Goal: Task Accomplishment & Management: Complete application form

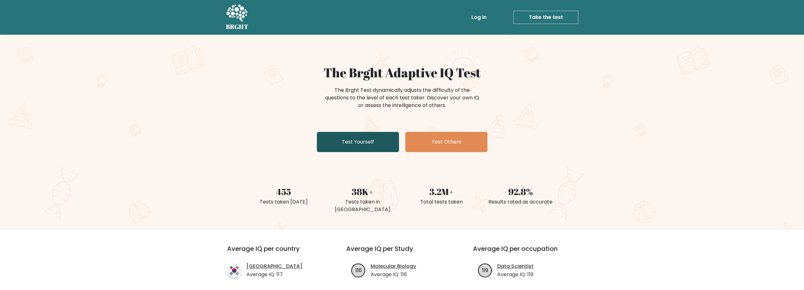
click at [361, 139] on link "Test Yourself" at bounding box center [358, 142] width 82 height 20
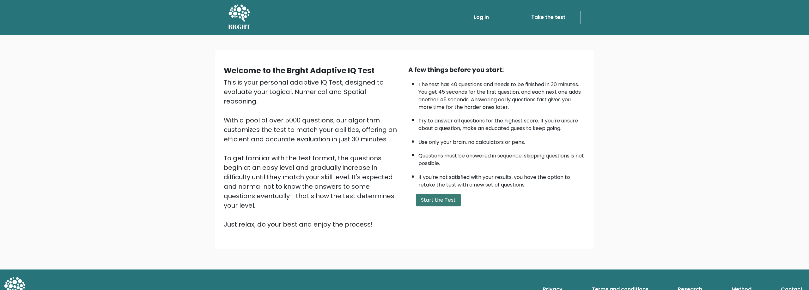
click at [437, 201] on button "Start the Test" at bounding box center [438, 200] width 45 height 13
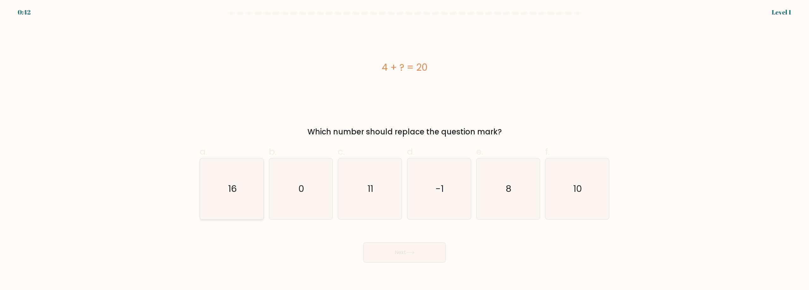
click at [248, 197] on icon "16" at bounding box center [231, 189] width 61 height 61
click at [404, 149] on input "a. 16" at bounding box center [404, 147] width 0 height 4
radio input "true"
click at [402, 254] on button "Next" at bounding box center [404, 253] width 82 height 20
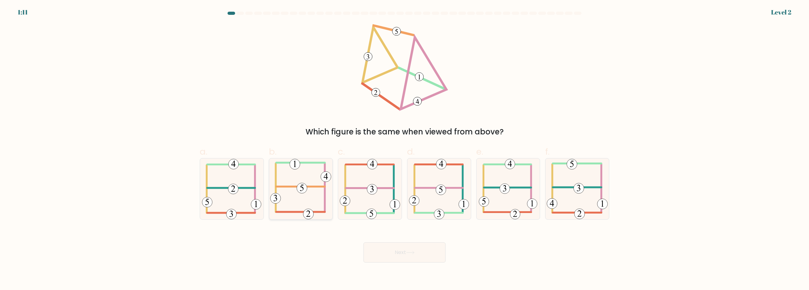
click at [322, 187] on 604 at bounding box center [300, 187] width 48 height 0
click at [404, 149] on input "b." at bounding box center [404, 147] width 0 height 4
radio input "true"
click at [415, 251] on button "Next" at bounding box center [404, 253] width 82 height 20
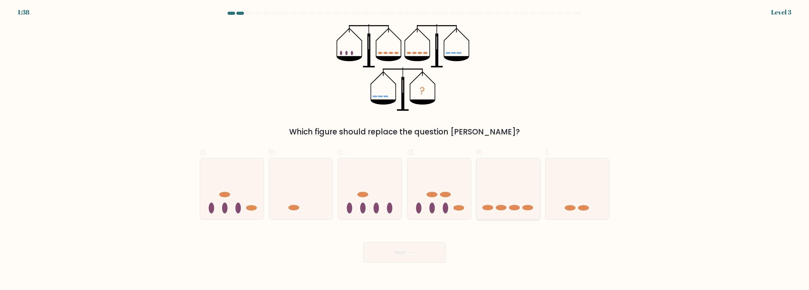
click at [493, 197] on icon at bounding box center [507, 189] width 63 height 52
click at [405, 149] on input "e." at bounding box center [404, 147] width 0 height 4
radio input "true"
click at [419, 251] on button "Next" at bounding box center [404, 253] width 82 height 20
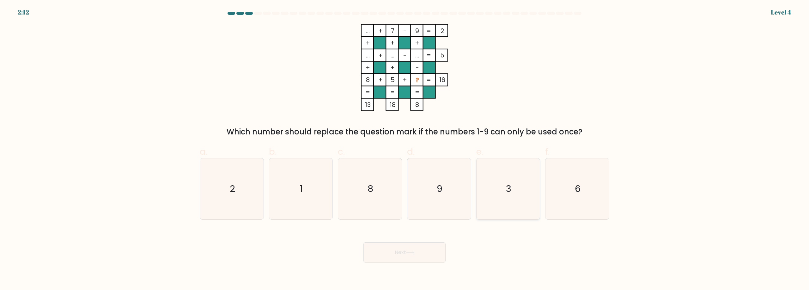
drag, startPoint x: 501, startPoint y: 190, endPoint x: 494, endPoint y: 193, distance: 7.7
click at [501, 190] on icon "3" at bounding box center [507, 189] width 61 height 61
click at [405, 149] on input "e. 3" at bounding box center [404, 147] width 0 height 4
radio input "true"
click at [408, 258] on button "Next" at bounding box center [404, 253] width 82 height 20
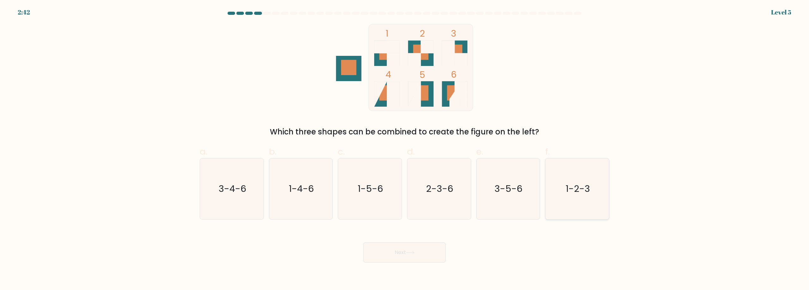
drag, startPoint x: 580, startPoint y: 191, endPoint x: 548, endPoint y: 213, distance: 38.7
click at [580, 190] on text "1-2-3" at bounding box center [577, 189] width 24 height 13
click at [405, 149] on input "f. 1-2-3" at bounding box center [404, 147] width 0 height 4
radio input "true"
click at [419, 256] on button "Next" at bounding box center [404, 253] width 82 height 20
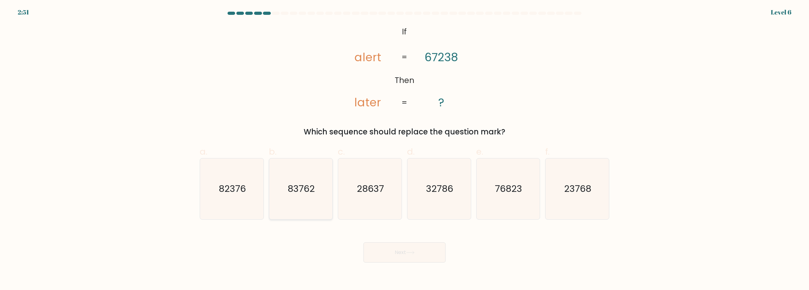
click at [290, 198] on icon "83762" at bounding box center [300, 189] width 61 height 61
click at [404, 149] on input "b. 83762" at bounding box center [404, 147] width 0 height 4
radio input "true"
click at [397, 254] on button "Next" at bounding box center [404, 253] width 82 height 20
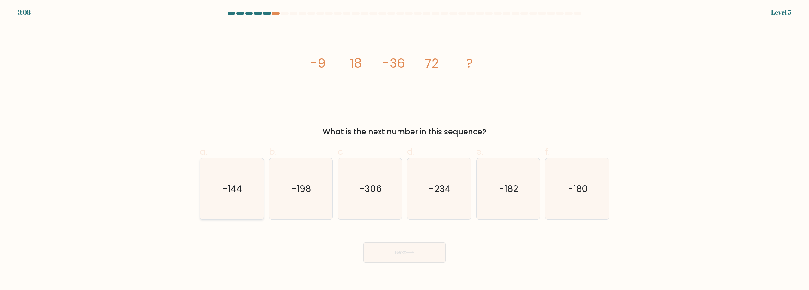
click at [234, 189] on text "-144" at bounding box center [232, 189] width 20 height 13
click at [404, 149] on input "a. -144" at bounding box center [404, 147] width 0 height 4
radio input "true"
click at [421, 253] on button "Next" at bounding box center [404, 253] width 82 height 20
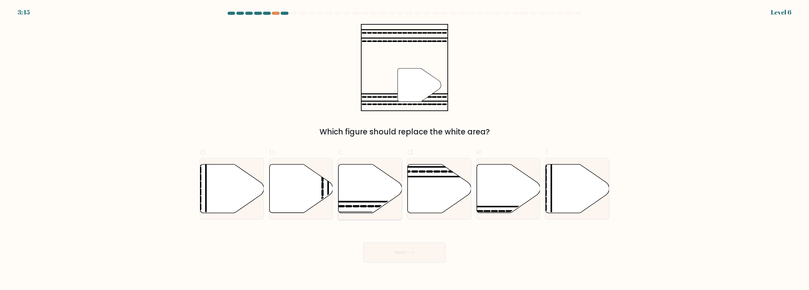
click at [347, 207] on icon at bounding box center [348, 207] width 5 height 0
click at [404, 149] on input "c." at bounding box center [404, 147] width 0 height 4
radio input "true"
click at [406, 254] on button "Next" at bounding box center [404, 253] width 82 height 20
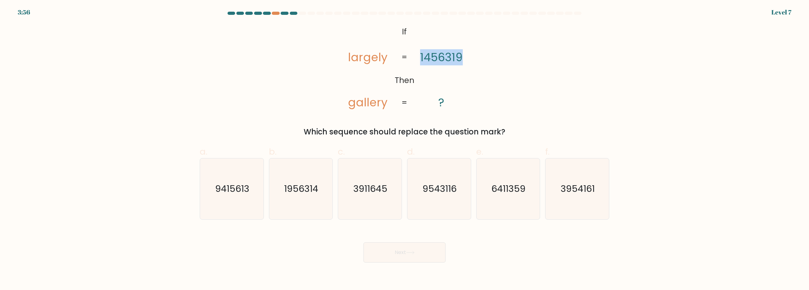
drag, startPoint x: 419, startPoint y: 54, endPoint x: 466, endPoint y: 55, distance: 46.8
click at [466, 55] on icon "@import url('https://fonts.googleapis.com/css?family=Abril+Fatface:400,100,100i…" at bounding box center [405, 67] width 142 height 87
copy tspan "1456319"
click at [499, 196] on icon "6411359" at bounding box center [507, 189] width 61 height 61
click at [405, 149] on input "e. 6411359" at bounding box center [404, 147] width 0 height 4
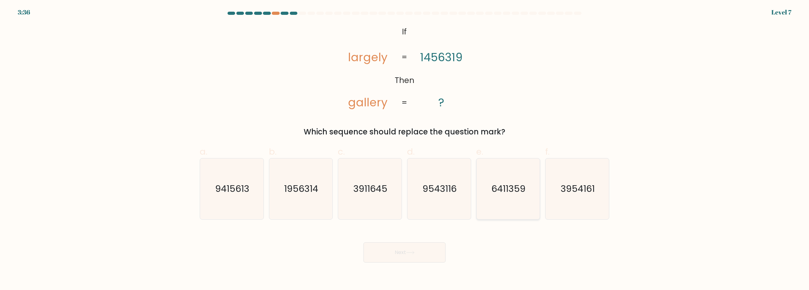
radio input "true"
click at [423, 248] on button "Next" at bounding box center [404, 253] width 82 height 20
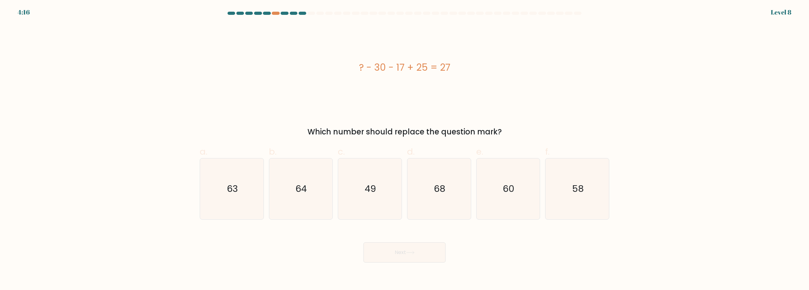
drag, startPoint x: 359, startPoint y: 67, endPoint x: 455, endPoint y: 64, distance: 96.1
click at [455, 64] on div "? - 30 - 17 + 25 = 27" at bounding box center [404, 67] width 409 height 14
click at [347, 111] on div "? - 30 - 17 + 25 = 27" at bounding box center [404, 67] width 409 height 87
drag, startPoint x: 360, startPoint y: 66, endPoint x: 452, endPoint y: 70, distance: 92.3
click at [452, 70] on div "? - 30 - 17 + 25 = 27" at bounding box center [404, 67] width 409 height 14
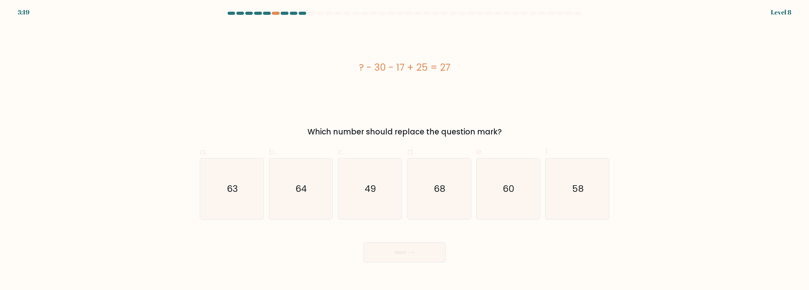
copy div "? - 30 - 17 + 25 = 27"
click at [505, 186] on text "60" at bounding box center [509, 189] width 12 height 13
click at [405, 149] on input "e. 60" at bounding box center [404, 147] width 0 height 4
radio input "true"
click at [430, 244] on button "Next" at bounding box center [404, 253] width 82 height 20
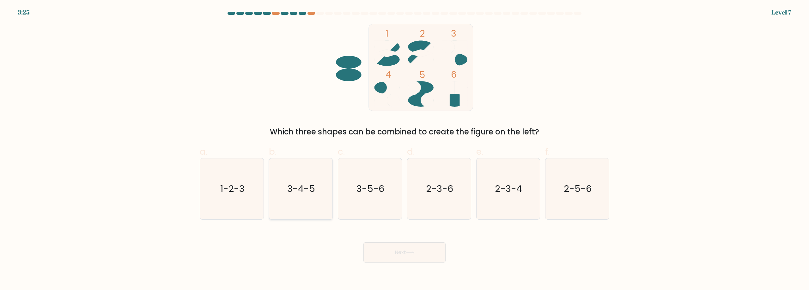
click at [283, 201] on icon "3-4-5" at bounding box center [300, 189] width 61 height 61
click at [404, 149] on input "b. 3-4-5" at bounding box center [404, 147] width 0 height 4
radio input "true"
click at [434, 249] on button "Next" at bounding box center [404, 253] width 82 height 20
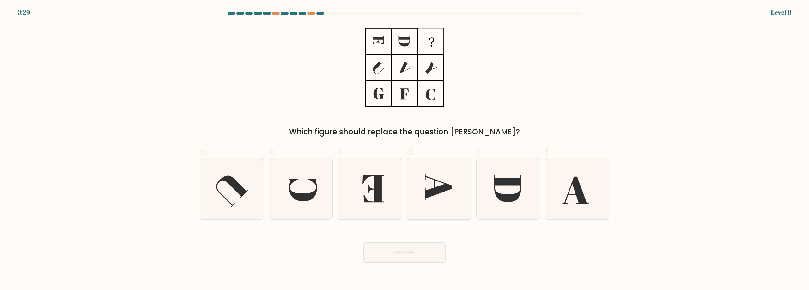
click at [450, 189] on icon at bounding box center [438, 187] width 27 height 26
click at [405, 149] on input "d." at bounding box center [404, 147] width 0 height 4
radio input "true"
click at [422, 255] on button "Next" at bounding box center [404, 253] width 82 height 20
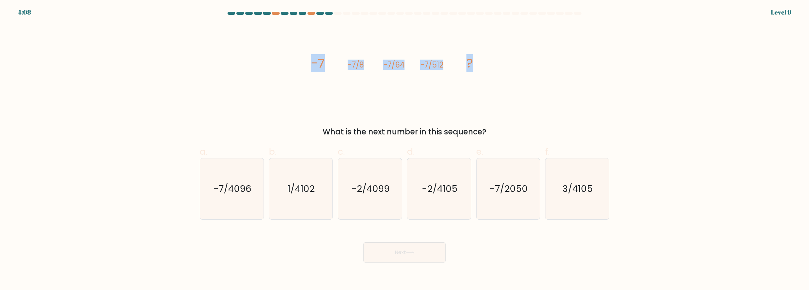
drag, startPoint x: 311, startPoint y: 63, endPoint x: 481, endPoint y: 65, distance: 170.9
click at [481, 65] on icon "image/svg+xml -7 -7/8 -7/64 -7/512 ?" at bounding box center [405, 67] width 190 height 87
click at [578, 97] on div "image/svg+xml -7 -7/8 -7/64 -7/512 ? What is the next number in this sequence?" at bounding box center [404, 81] width 417 height 114
drag, startPoint x: 253, startPoint y: 195, endPoint x: 296, endPoint y: 221, distance: 50.0
click at [253, 195] on icon "-7/4096" at bounding box center [231, 189] width 61 height 61
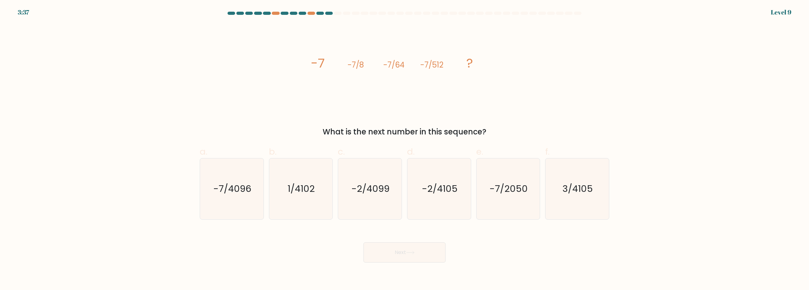
click at [404, 149] on input "a. -7/4096" at bounding box center [404, 147] width 0 height 4
radio input "true"
click at [436, 254] on button "Next" at bounding box center [404, 253] width 82 height 20
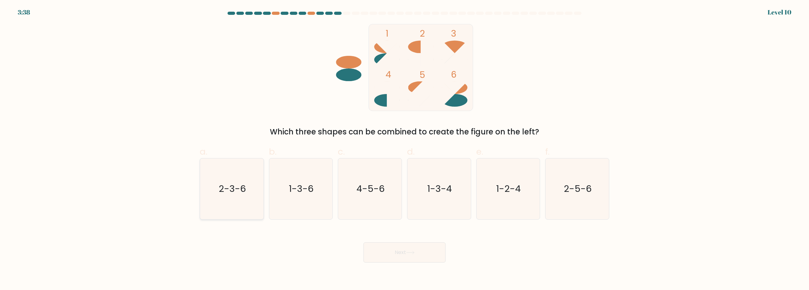
drag, startPoint x: 243, startPoint y: 195, endPoint x: 354, endPoint y: 246, distance: 122.0
click at [243, 194] on text "2-3-6" at bounding box center [232, 189] width 27 height 13
click at [404, 149] on input "a. 2-3-6" at bounding box center [404, 147] width 0 height 4
radio input "true"
click at [418, 252] on button "Next" at bounding box center [404, 253] width 82 height 20
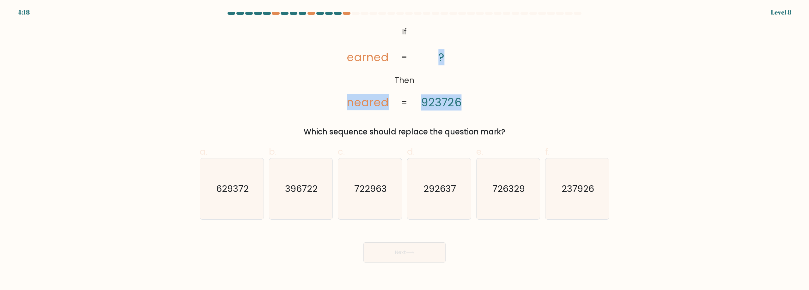
drag, startPoint x: 348, startPoint y: 103, endPoint x: 466, endPoint y: 104, distance: 117.8
click at [466, 104] on icon "@import url('https://fonts.googleapis.com/css?family=Abril+Fatface:400,100,100i…" at bounding box center [405, 67] width 142 height 87
copy icon "neared ? 923726"
click at [241, 193] on text "629372" at bounding box center [232, 189] width 33 height 13
click at [404, 149] on input "a. 629372" at bounding box center [404, 147] width 0 height 4
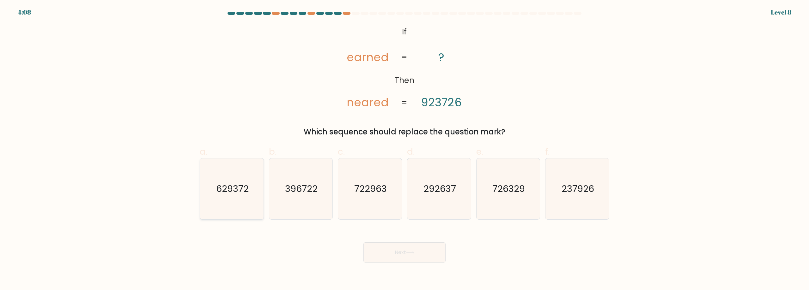
radio input "true"
click at [414, 254] on icon at bounding box center [410, 252] width 8 height 3
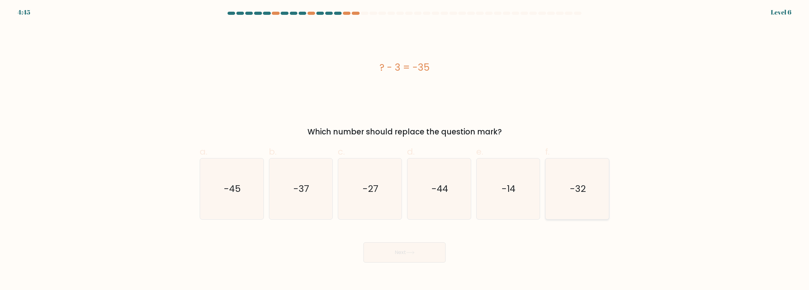
click at [583, 182] on icon "-32" at bounding box center [576, 189] width 61 height 61
click at [405, 149] on input "f. -32" at bounding box center [404, 147] width 0 height 4
radio input "true"
click at [422, 253] on button "Next" at bounding box center [404, 253] width 82 height 20
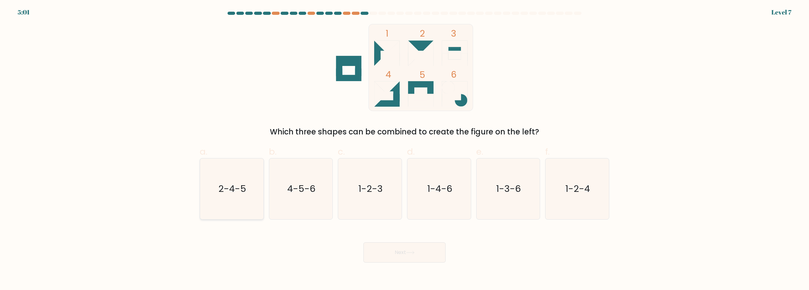
click at [254, 197] on icon "2-4-5" at bounding box center [231, 189] width 61 height 61
click at [404, 149] on input "a. 2-4-5" at bounding box center [404, 147] width 0 height 4
radio input "true"
click at [417, 257] on button "Next" at bounding box center [404, 253] width 82 height 20
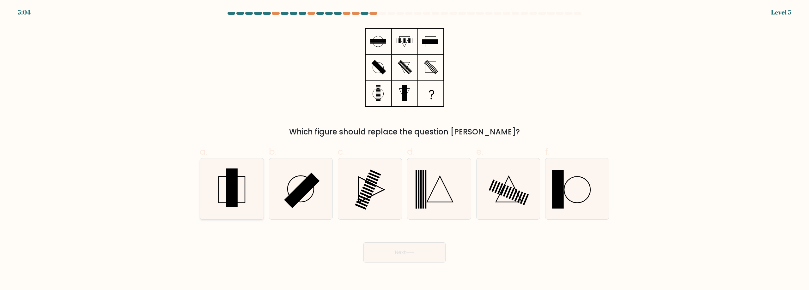
click at [243, 188] on icon at bounding box center [231, 189] width 61 height 61
click at [404, 149] on input "a." at bounding box center [404, 147] width 0 height 4
radio input "true"
click at [406, 245] on button "Next" at bounding box center [404, 253] width 82 height 20
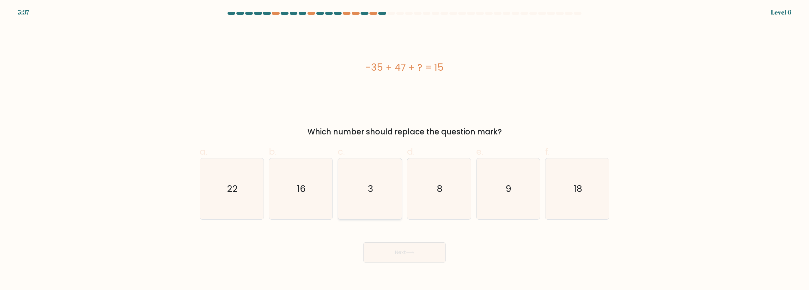
click at [393, 188] on icon "3" at bounding box center [369, 189] width 61 height 61
click at [404, 149] on input "c. 3" at bounding box center [404, 147] width 0 height 4
radio input "true"
click at [404, 251] on button "Next" at bounding box center [404, 253] width 82 height 20
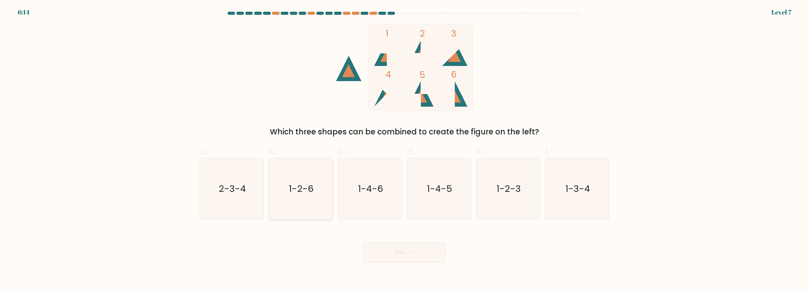
click at [306, 187] on text "1-2-6" at bounding box center [301, 189] width 25 height 13
click at [404, 149] on input "b. 1-2-6" at bounding box center [404, 147] width 0 height 4
radio input "true"
click at [387, 244] on button "Next" at bounding box center [404, 253] width 82 height 20
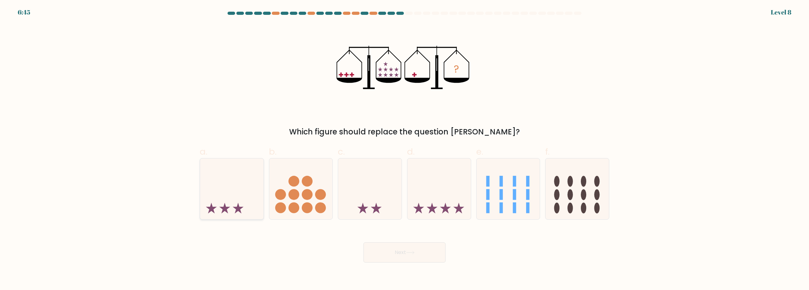
click at [233, 179] on icon at bounding box center [231, 189] width 63 height 52
click at [404, 149] on input "a." at bounding box center [404, 147] width 0 height 4
radio input "true"
click at [418, 252] on button "Next" at bounding box center [404, 253] width 82 height 20
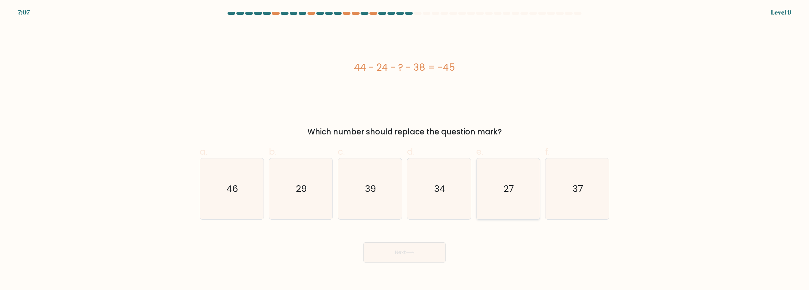
drag, startPoint x: 502, startPoint y: 195, endPoint x: 489, endPoint y: 214, distance: 23.0
click at [502, 195] on icon "27" at bounding box center [507, 189] width 61 height 61
click at [405, 149] on input "e. 27" at bounding box center [404, 147] width 0 height 4
radio input "true"
click at [419, 250] on button "Next" at bounding box center [404, 253] width 82 height 20
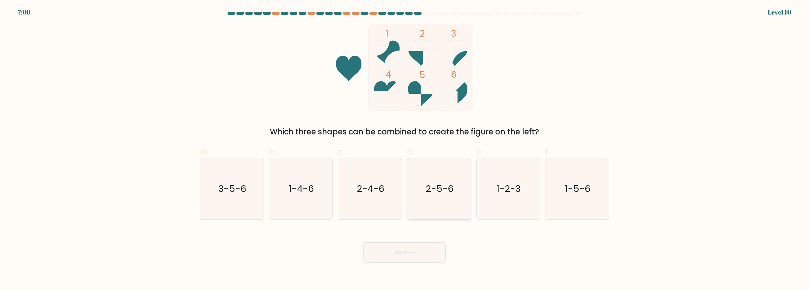
click at [430, 176] on icon "2-5-6" at bounding box center [438, 189] width 61 height 61
click at [405, 149] on input "d. 2-5-6" at bounding box center [404, 147] width 0 height 4
radio input "true"
click at [430, 255] on button "Next" at bounding box center [404, 253] width 82 height 20
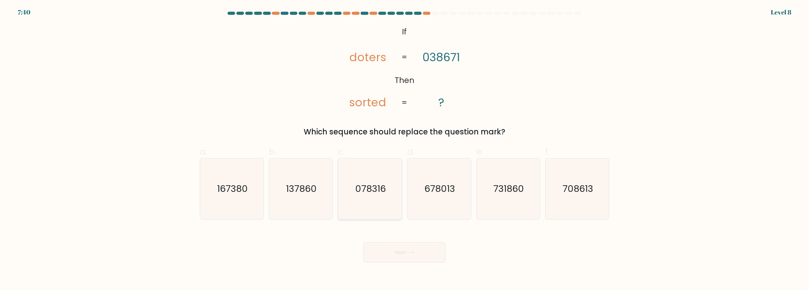
click at [374, 184] on text "078316" at bounding box center [370, 189] width 31 height 13
click at [404, 149] on input "c. 078316" at bounding box center [404, 147] width 0 height 4
radio input "true"
click at [407, 247] on button "Next" at bounding box center [404, 253] width 82 height 20
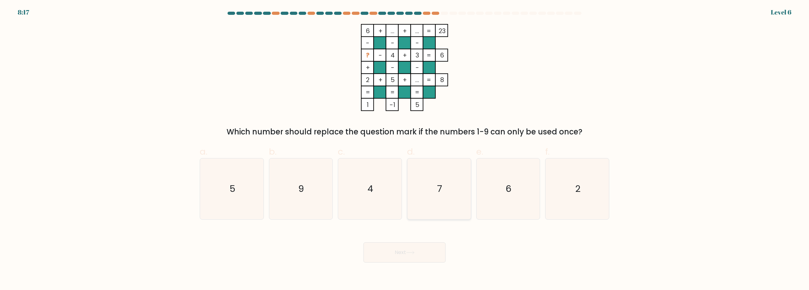
click at [459, 173] on icon "7" at bounding box center [438, 189] width 61 height 61
click at [405, 149] on input "d. 7" at bounding box center [404, 147] width 0 height 4
radio input "true"
click at [425, 251] on button "Next" at bounding box center [404, 253] width 82 height 20
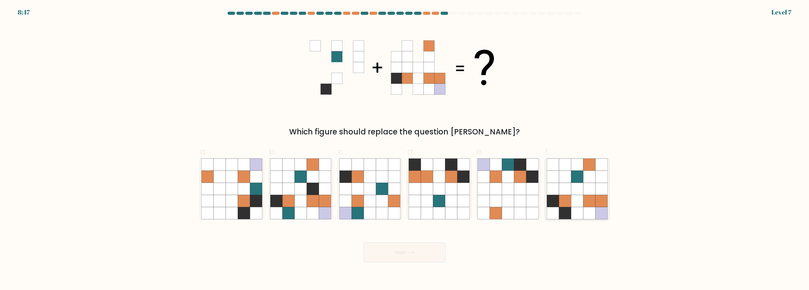
click at [599, 203] on icon at bounding box center [601, 201] width 12 height 12
click at [405, 149] on input "f." at bounding box center [404, 147] width 0 height 4
radio input "true"
click at [416, 250] on button "Next" at bounding box center [404, 253] width 82 height 20
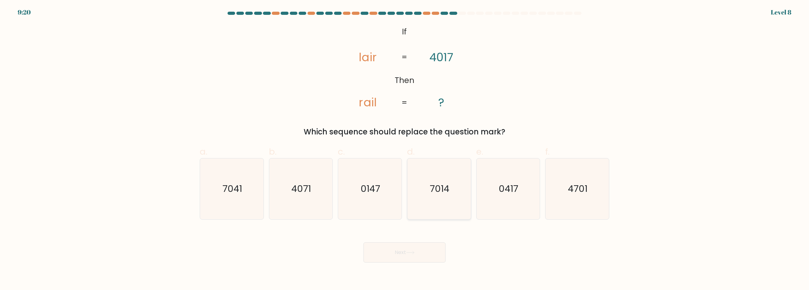
click at [438, 202] on icon "7014" at bounding box center [438, 189] width 61 height 61
click at [405, 149] on input "d. 7014" at bounding box center [404, 147] width 0 height 4
radio input "true"
click at [413, 255] on button "Next" at bounding box center [404, 253] width 82 height 20
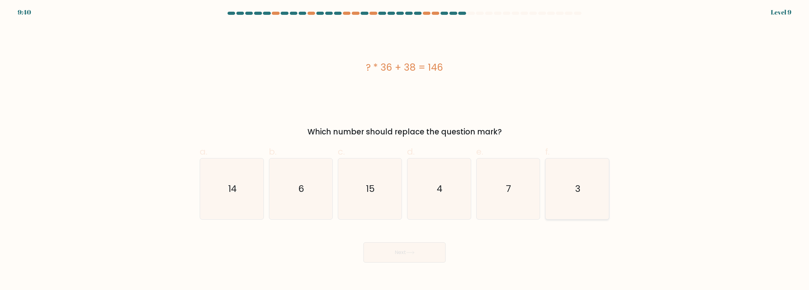
click at [563, 184] on icon "3" at bounding box center [576, 189] width 61 height 61
click at [405, 149] on input "f. 3" at bounding box center [404, 147] width 0 height 4
radio input "true"
click at [428, 251] on button "Next" at bounding box center [404, 253] width 82 height 20
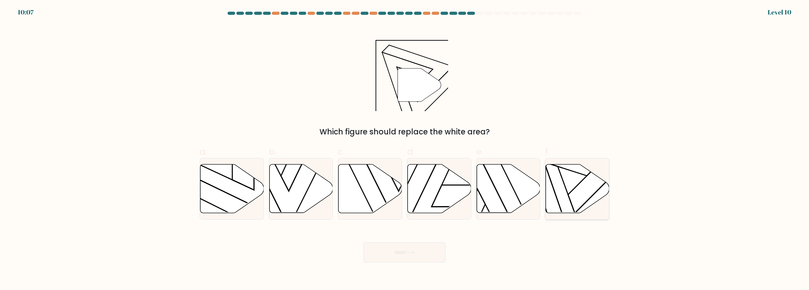
click at [567, 180] on icon at bounding box center [577, 189] width 63 height 49
click at [405, 149] on input "f." at bounding box center [404, 147] width 0 height 4
radio input "true"
click at [433, 252] on button "Next" at bounding box center [404, 253] width 82 height 20
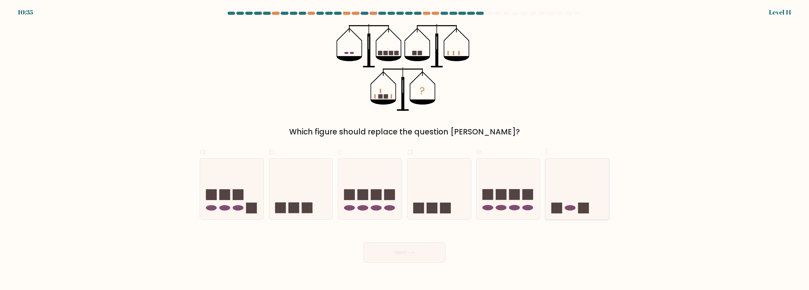
click at [577, 192] on icon at bounding box center [576, 189] width 63 height 52
click at [405, 149] on input "f." at bounding box center [404, 147] width 0 height 4
radio input "true"
click at [409, 255] on icon at bounding box center [410, 252] width 9 height 3
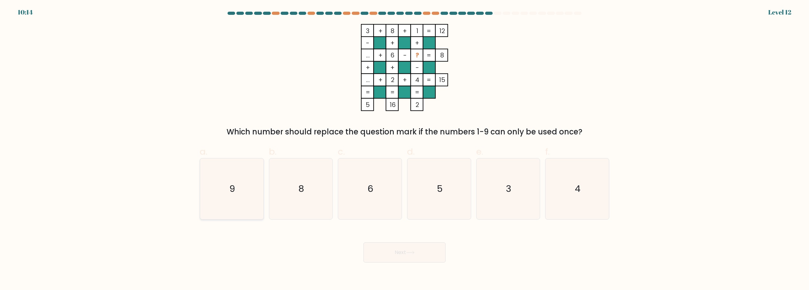
drag, startPoint x: 215, startPoint y: 194, endPoint x: 250, endPoint y: 200, distance: 34.6
click at [215, 194] on icon "9" at bounding box center [231, 189] width 61 height 61
click at [404, 149] on input "a. 9" at bounding box center [404, 147] width 0 height 4
radio input "true"
click at [382, 254] on button "Next" at bounding box center [404, 253] width 82 height 20
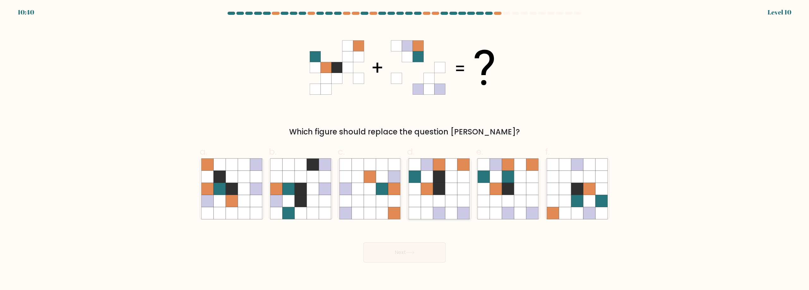
click at [443, 209] on icon at bounding box center [439, 213] width 12 height 12
click at [405, 149] on input "d." at bounding box center [404, 147] width 0 height 4
radio input "true"
click at [420, 251] on button "Next" at bounding box center [404, 253] width 82 height 20
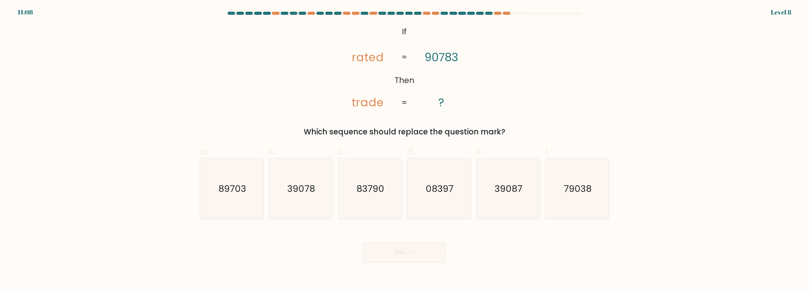
drag, startPoint x: 213, startPoint y: 192, endPoint x: 266, endPoint y: 206, distance: 54.9
click at [214, 192] on icon "89703" at bounding box center [231, 189] width 61 height 61
click at [404, 149] on input "a. 89703" at bounding box center [404, 147] width 0 height 4
radio input "true"
click at [413, 250] on button "Next" at bounding box center [404, 253] width 82 height 20
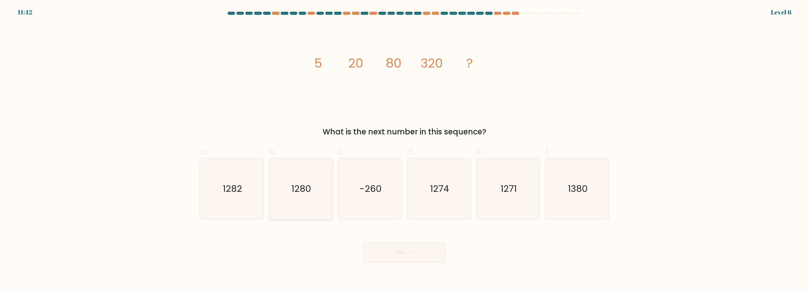
drag, startPoint x: 315, startPoint y: 199, endPoint x: 332, endPoint y: 204, distance: 18.0
click at [315, 199] on icon "1280" at bounding box center [300, 189] width 61 height 61
click at [404, 149] on input "b. 1280" at bounding box center [404, 147] width 0 height 4
radio input "true"
click at [404, 250] on button "Next" at bounding box center [404, 253] width 82 height 20
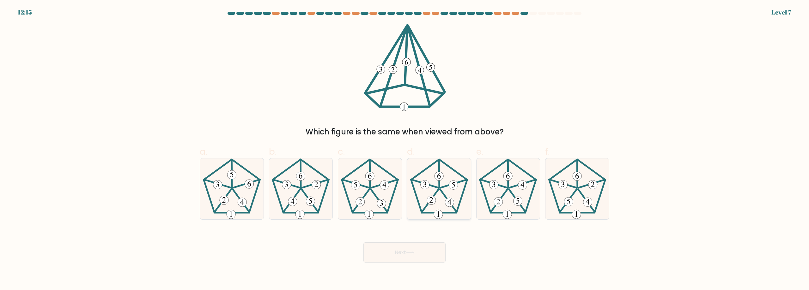
click at [439, 199] on icon at bounding box center [438, 189] width 61 height 61
click at [405, 149] on input "d." at bounding box center [404, 147] width 0 height 4
radio input "true"
click at [427, 245] on button "Next" at bounding box center [404, 253] width 82 height 20
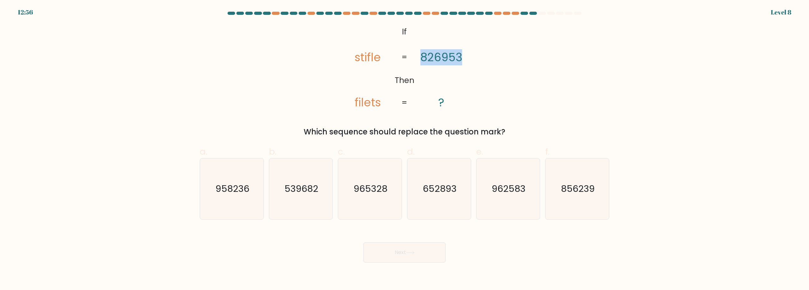
drag, startPoint x: 421, startPoint y: 55, endPoint x: 464, endPoint y: 56, distance: 43.6
click at [464, 56] on icon "@import url('https://fonts.googleapis.com/css?family=Abril+Fatface:400,100,100i…" at bounding box center [405, 67] width 142 height 87
copy tspan "826953"
drag, startPoint x: 379, startPoint y: 196, endPoint x: 381, endPoint y: 201, distance: 5.9
click at [379, 196] on icon "965328" at bounding box center [369, 189] width 61 height 61
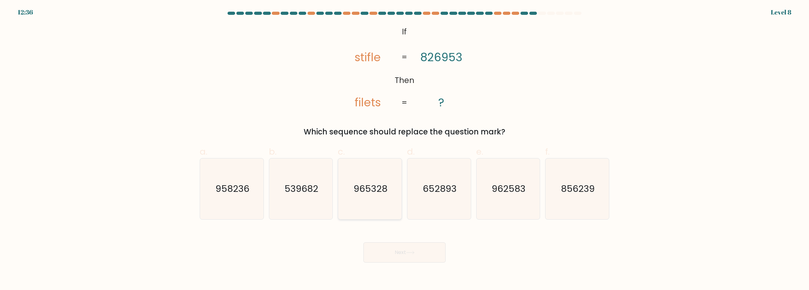
click at [404, 149] on input "c. 965328" at bounding box center [404, 147] width 0 height 4
radio input "true"
click at [404, 250] on button "Next" at bounding box center [404, 253] width 82 height 20
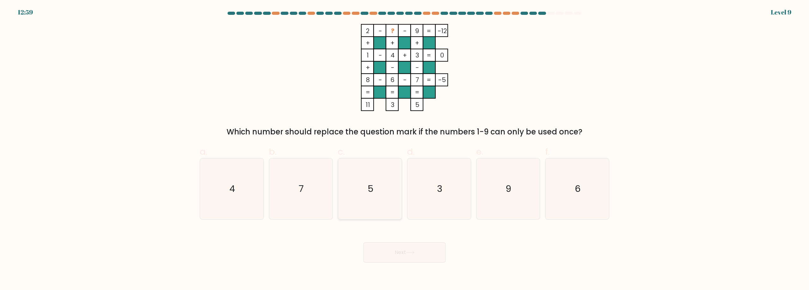
click at [372, 190] on text "5" at bounding box center [370, 189] width 6 height 13
click at [404, 149] on input "c. 5" at bounding box center [404, 147] width 0 height 4
radio input "true"
click at [411, 252] on icon at bounding box center [410, 252] width 9 height 3
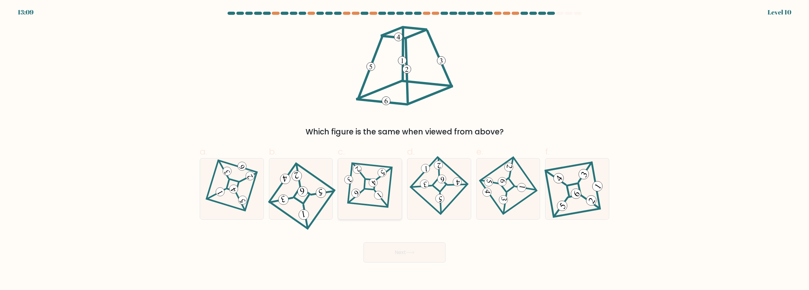
click at [372, 190] on 274 at bounding box center [369, 184] width 11 height 11
click at [404, 149] on input "c." at bounding box center [404, 147] width 0 height 4
radio input "true"
click at [411, 250] on button "Next" at bounding box center [404, 253] width 82 height 20
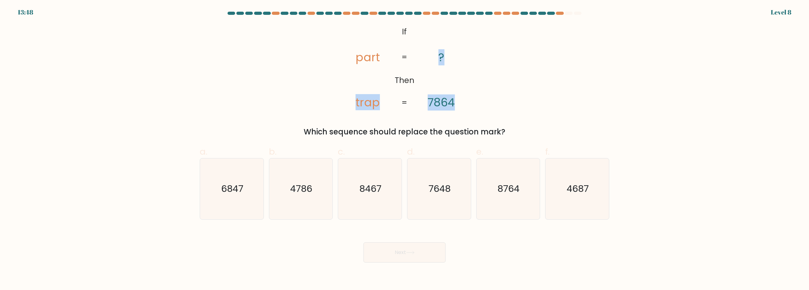
drag, startPoint x: 355, startPoint y: 102, endPoint x: 455, endPoint y: 103, distance: 99.8
click at [455, 103] on icon "@import url('https://fonts.googleapis.com/css?family=Abril+Fatface:400,100,100i…" at bounding box center [405, 67] width 142 height 87
copy icon "trap ? 7864"
click at [652, 90] on form "If ?" at bounding box center [404, 137] width 809 height 251
click at [448, 200] on icon "7648" at bounding box center [438, 189] width 61 height 61
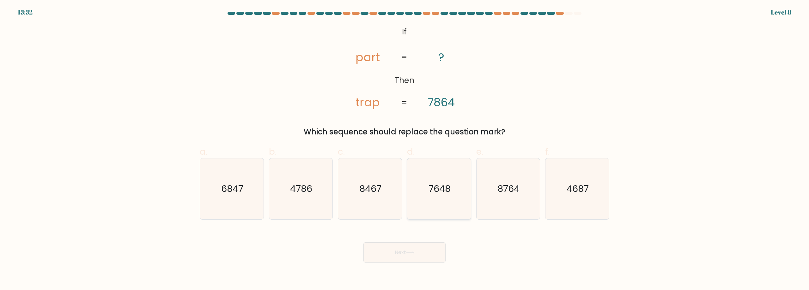
click at [405, 149] on input "d. 7648" at bounding box center [404, 147] width 0 height 4
radio input "true"
click at [423, 251] on button "Next" at bounding box center [404, 253] width 82 height 20
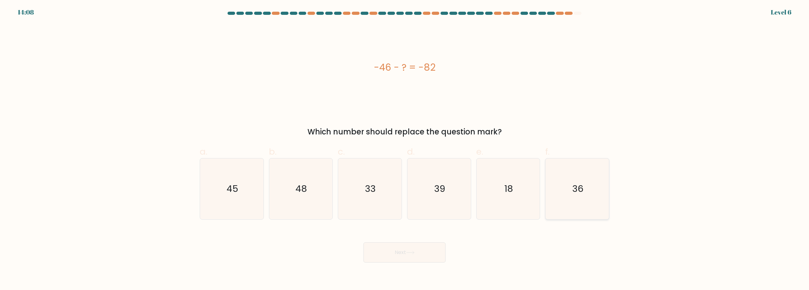
click at [587, 189] on icon "36" at bounding box center [576, 189] width 61 height 61
click at [405, 149] on input "f. 36" at bounding box center [404, 147] width 0 height 4
radio input "true"
click at [423, 254] on button "Next" at bounding box center [404, 253] width 82 height 20
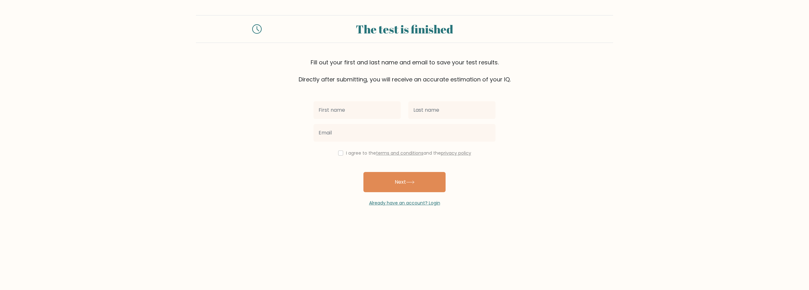
click at [367, 113] on input "text" at bounding box center [356, 110] width 87 height 18
type input "[PERSON_NAME]"
click at [437, 109] on input "text" at bounding box center [451, 110] width 87 height 18
type input "[PERSON_NAME]"
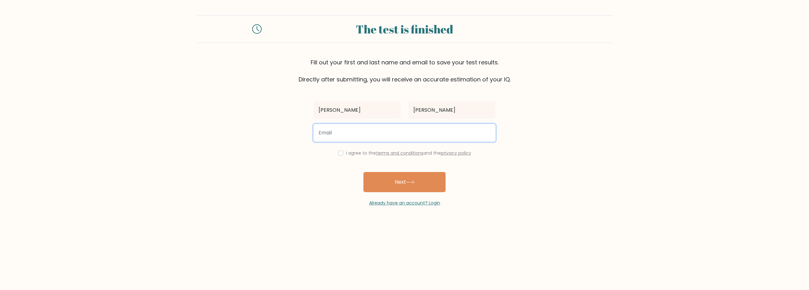
click at [379, 135] on input "email" at bounding box center [404, 133] width 182 height 18
type input "[EMAIL_ADDRESS][DOMAIN_NAME]"
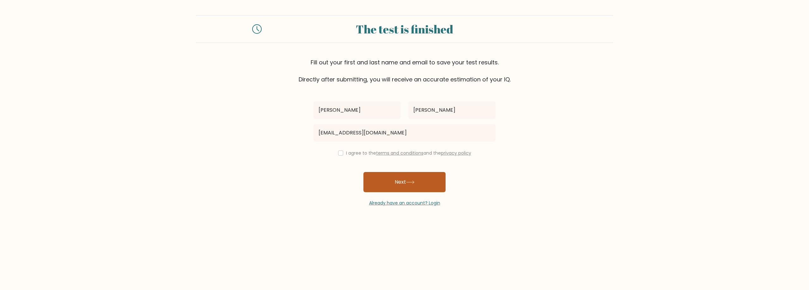
click at [411, 183] on icon at bounding box center [410, 182] width 9 height 3
click at [338, 152] on input "checkbox" at bounding box center [340, 153] width 5 height 5
checkbox input "true"
click at [404, 184] on button "Next" at bounding box center [404, 182] width 82 height 20
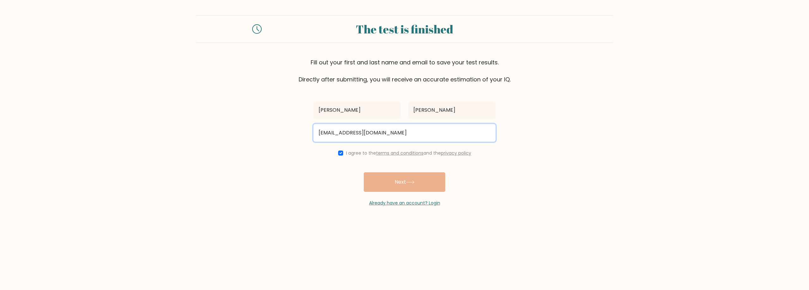
drag, startPoint x: 455, startPoint y: 132, endPoint x: 239, endPoint y: 129, distance: 216.1
click at [239, 129] on form "The test is finished Fill out your first and last name and email to save your t…" at bounding box center [404, 110] width 809 height 191
type input "R"
type input "rafaacmachado@gmail.com"
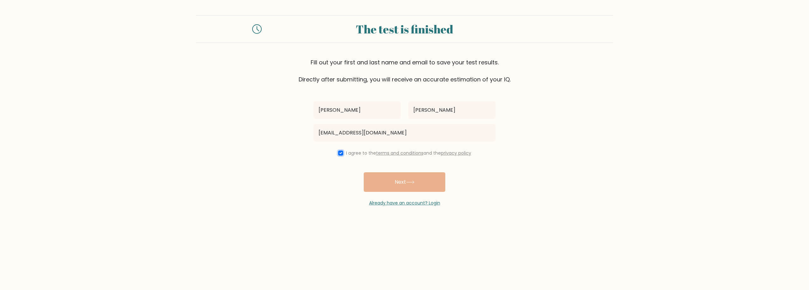
click at [339, 154] on input "checkbox" at bounding box center [340, 153] width 5 height 5
checkbox input "true"
click at [401, 176] on div "Rafael Machado rafaacmachado@gmail.com I agree to the terms and conditions and …" at bounding box center [405, 145] width 190 height 123
click at [398, 181] on div "Rafael Machado rafaacmachado@gmail.com I agree to the terms and conditions and …" at bounding box center [405, 145] width 190 height 123
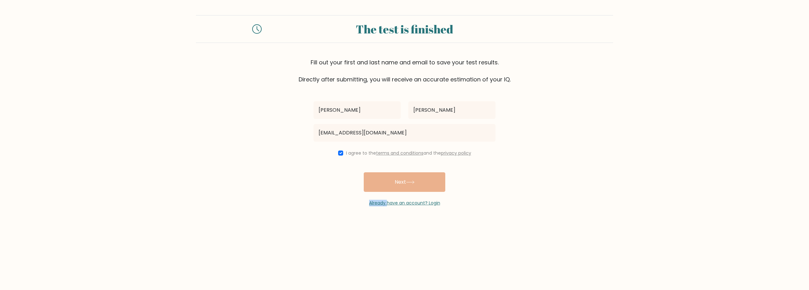
click at [398, 181] on div "Rafael Machado rafaacmachado@gmail.com I agree to the terms and conditions and …" at bounding box center [405, 145] width 190 height 123
click at [398, 180] on div "Rafael Machado rafaacmachado@gmail.com I agree to the terms and conditions and …" at bounding box center [405, 145] width 190 height 123
click at [505, 164] on form "The test is finished Fill out your first and last name and email to save your t…" at bounding box center [404, 110] width 809 height 191
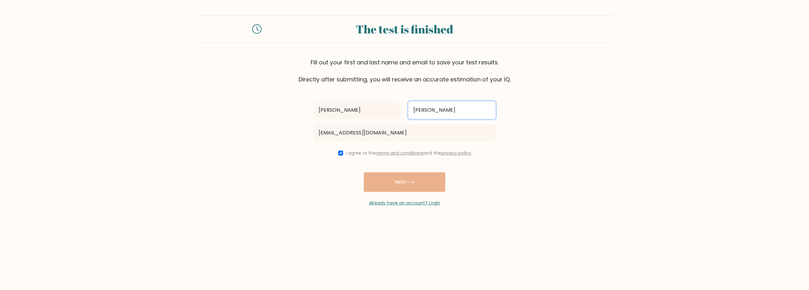
click at [452, 110] on input "Machado" at bounding box center [451, 110] width 87 height 18
type input "M"
type input "ddd"
click at [359, 112] on input "Rafael" at bounding box center [356, 110] width 87 height 18
type input "Rafadd"
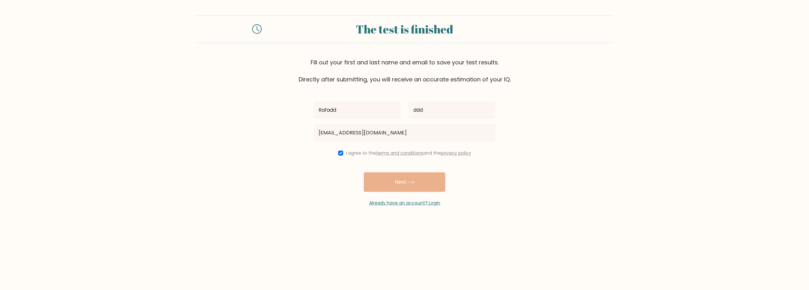
click at [419, 194] on div "Already have an account? Login" at bounding box center [404, 199] width 182 height 14
click at [419, 192] on div "Rafadd ddd rafaacmachado@gmail.com I agree to the terms and conditions and the …" at bounding box center [405, 145] width 190 height 123
click at [415, 179] on div "Rafadd ddd rafaacmachado@gmail.com I agree to the terms and conditions and the …" at bounding box center [405, 145] width 190 height 123
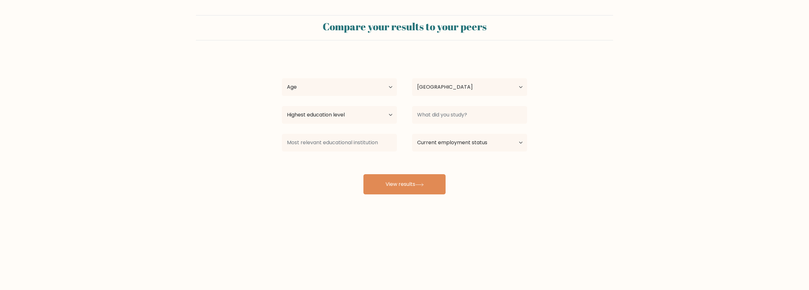
select select "BR"
click at [363, 87] on select "Age Under 18 years old 18-24 years old 25-34 years old 35-44 years old 45-54 ye…" at bounding box center [339, 87] width 115 height 18
select select "35_44"
click at [282, 78] on select "Age Under 18 years old 18-24 years old 25-34 years old 35-44 years old 45-54 ye…" at bounding box center [339, 87] width 115 height 18
click at [327, 116] on select "Highest education level No schooling Primary Lower Secondary Upper Secondary Oc…" at bounding box center [339, 115] width 115 height 18
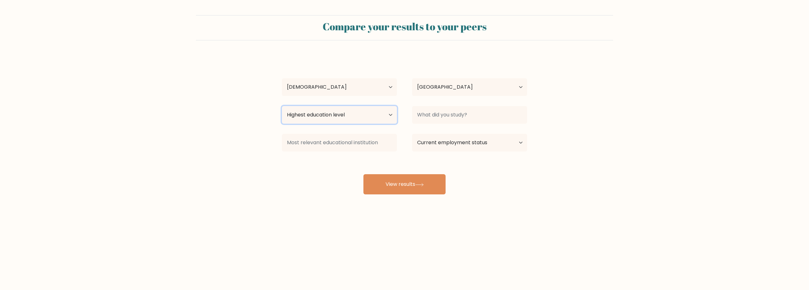
select select "bachelors_degree"
click at [282, 106] on select "Highest education level No schooling Primary Lower Secondary Upper Secondary Oc…" at bounding box center [339, 115] width 115 height 18
click at [451, 114] on input at bounding box center [469, 115] width 115 height 18
type input "T.I"
click at [382, 144] on input at bounding box center [339, 143] width 115 height 18
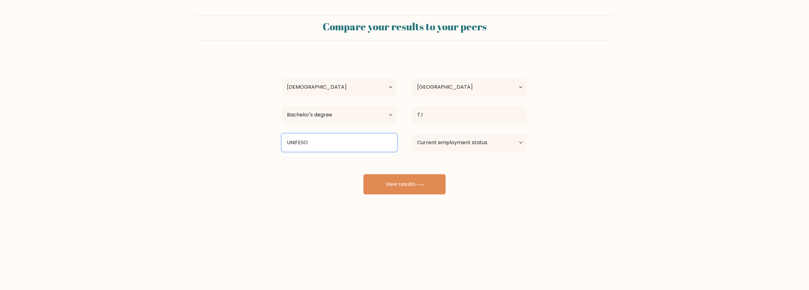
type input "UNIFESO"
click at [443, 136] on select "Current employment status Employed Student Retired Other / prefer not to answer" at bounding box center [469, 143] width 115 height 18
select select "retired"
click at [412, 134] on select "Current employment status Employed Student Retired Other / prefer not to answer" at bounding box center [469, 143] width 115 height 18
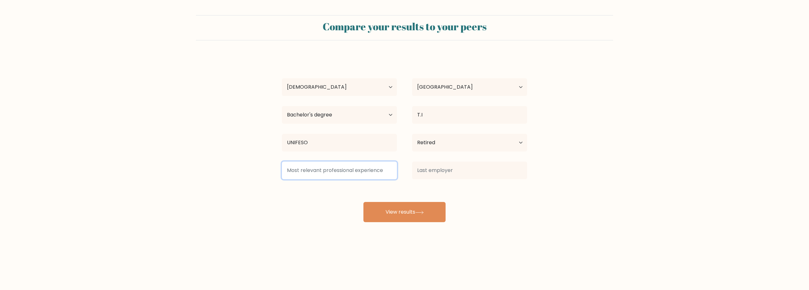
click at [339, 169] on input at bounding box center [339, 171] width 115 height 18
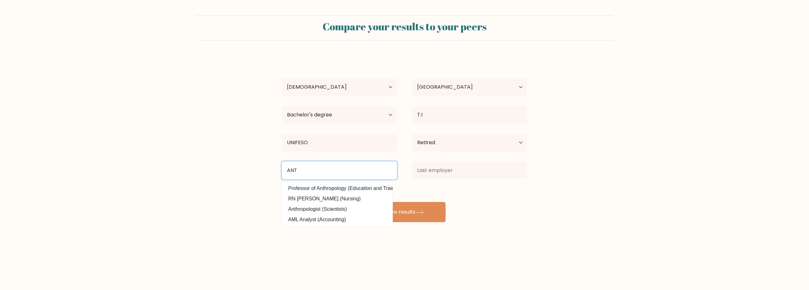
type input "ANT"
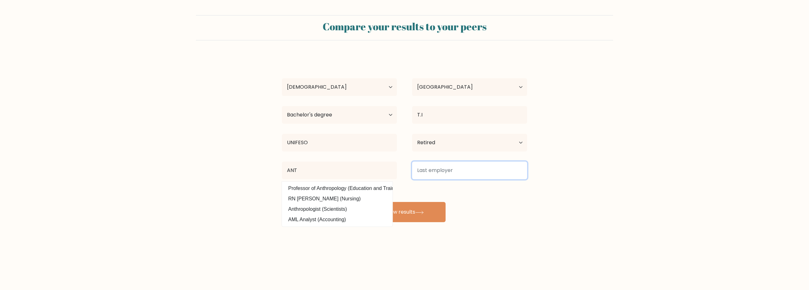
click at [494, 168] on input at bounding box center [469, 171] width 115 height 18
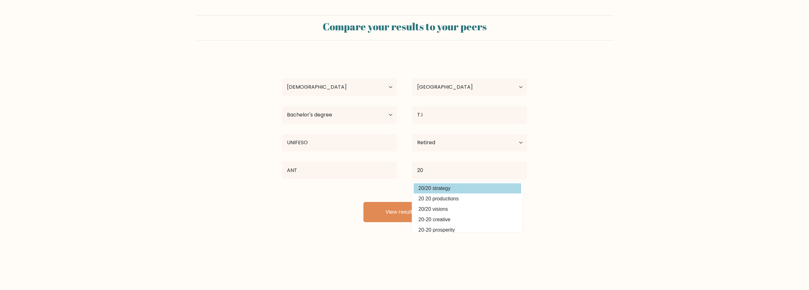
click at [458, 186] on option "20/20 strategy" at bounding box center [466, 189] width 107 height 10
type input "20/20 strategy"
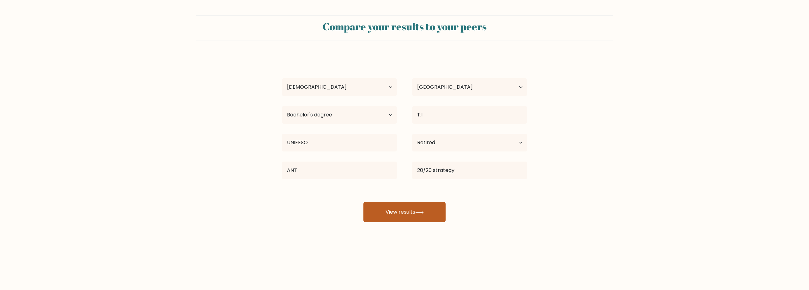
click at [414, 213] on button "View results" at bounding box center [404, 212] width 82 height 20
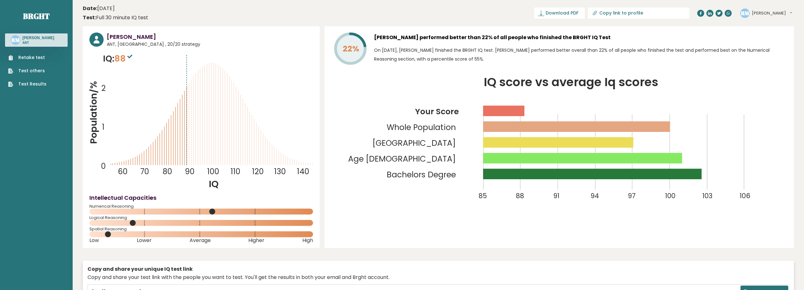
drag, startPoint x: 753, startPoint y: 52, endPoint x: 719, endPoint y: 37, distance: 37.5
click at [752, 51] on p "On [DATE], [PERSON_NAME] finished the BRGHT IQ test. [PERSON_NAME] performed be…" at bounding box center [580, 55] width 413 height 18
click at [763, 11] on button "[PERSON_NAME]" at bounding box center [772, 13] width 40 height 6
click at [773, 41] on link "Settings" at bounding box center [768, 40] width 32 height 9
click at [763, 14] on button "[PERSON_NAME]" at bounding box center [772, 13] width 40 height 6
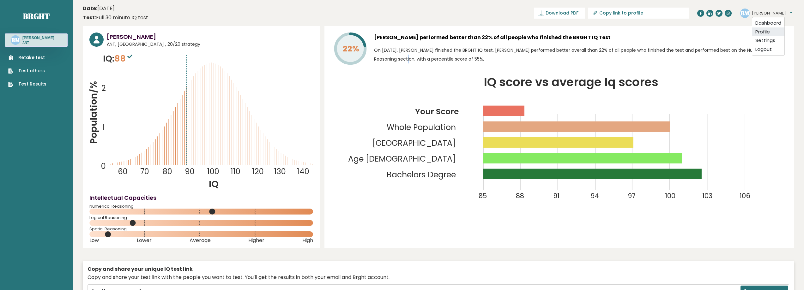
click at [773, 28] on link "Profile" at bounding box center [768, 31] width 32 height 9
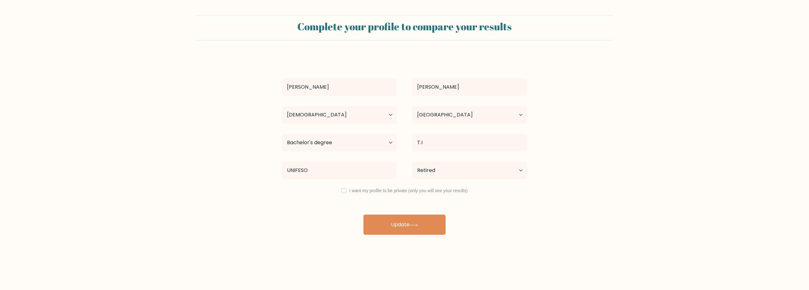
select select "35_44"
select select "BR"
select select "bachelors_degree"
select select "retired"
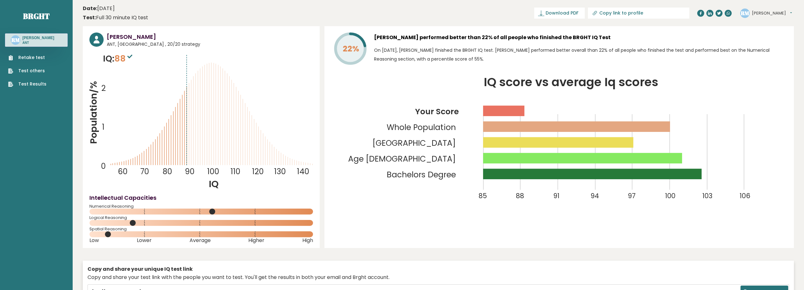
click at [29, 57] on link "Retake test" at bounding box center [27, 57] width 38 height 7
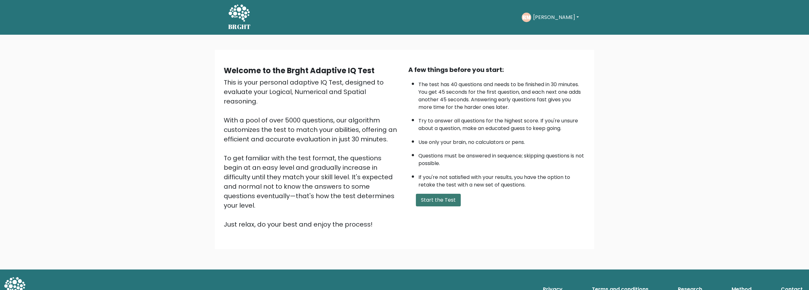
click at [427, 204] on button "Start the Test" at bounding box center [438, 200] width 45 height 13
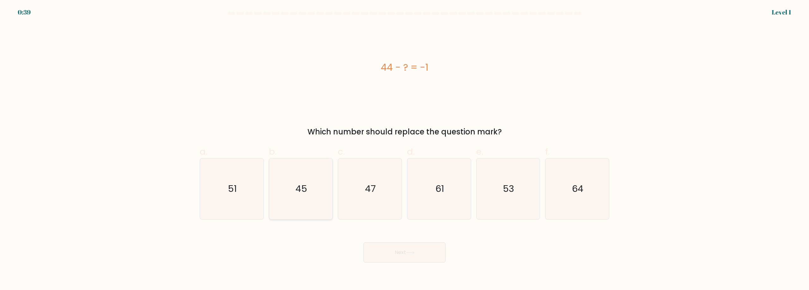
click at [302, 193] on text "45" at bounding box center [301, 189] width 12 height 13
click at [404, 149] on input "b. 45" at bounding box center [404, 147] width 0 height 4
radio input "true"
click at [387, 252] on button "Next" at bounding box center [404, 253] width 82 height 20
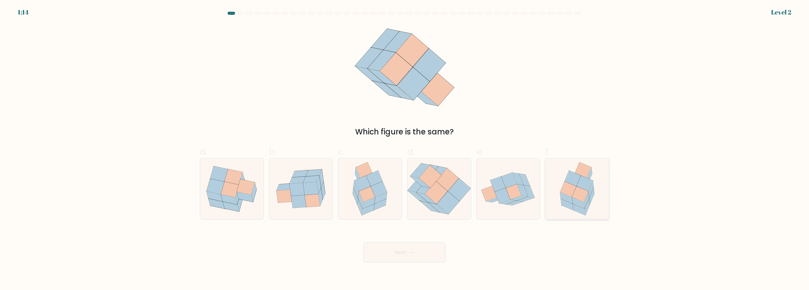
click at [578, 180] on icon at bounding box center [572, 178] width 16 height 15
click at [405, 149] on input "f." at bounding box center [404, 147] width 0 height 4
radio input "true"
click at [413, 255] on icon at bounding box center [410, 252] width 9 height 3
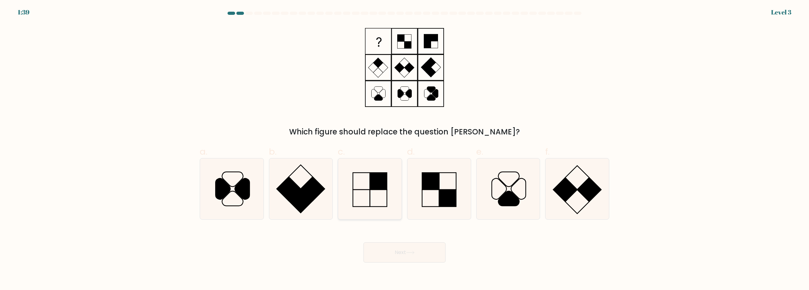
click at [380, 193] on icon at bounding box center [369, 189] width 61 height 61
click at [404, 149] on input "c." at bounding box center [404, 147] width 0 height 4
radio input "true"
click at [408, 252] on icon at bounding box center [410, 252] width 9 height 3
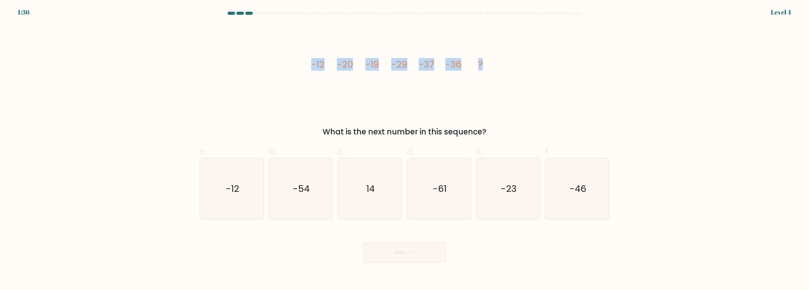
drag, startPoint x: 314, startPoint y: 64, endPoint x: 488, endPoint y: 66, distance: 174.1
click at [488, 66] on icon "image/svg+xml -12 -20 -19 -29 -37 -36 ?" at bounding box center [405, 67] width 190 height 87
copy g "-12 -20 -19 -29 -37 -36 ?"
drag, startPoint x: 320, startPoint y: 132, endPoint x: 494, endPoint y: 132, distance: 173.4
click at [494, 132] on div "What is the next number in this sequence?" at bounding box center [404, 131] width 402 height 11
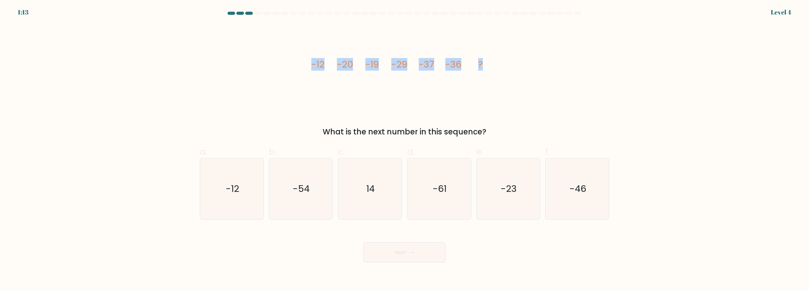
copy div "What is the next number in this sequence?"
click at [466, 85] on icon "image/svg+xml -12 -20 -19 -29 -37 -36 ?" at bounding box center [405, 67] width 190 height 87
click at [560, 193] on icon "-46" at bounding box center [576, 189] width 61 height 61
click at [405, 149] on input "f. -46" at bounding box center [404, 147] width 0 height 4
radio input "true"
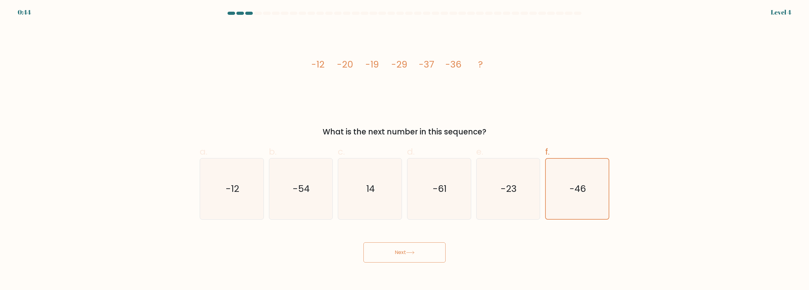
click at [414, 256] on button "Next" at bounding box center [404, 253] width 82 height 20
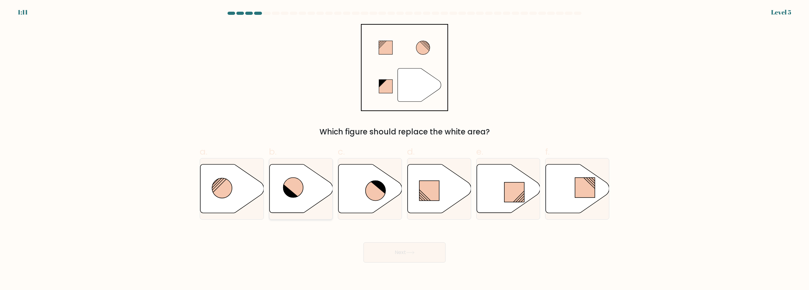
click at [309, 194] on icon at bounding box center [300, 189] width 63 height 49
click at [404, 149] on input "b." at bounding box center [404, 147] width 0 height 4
radio input "true"
click at [408, 252] on icon at bounding box center [410, 252] width 9 height 3
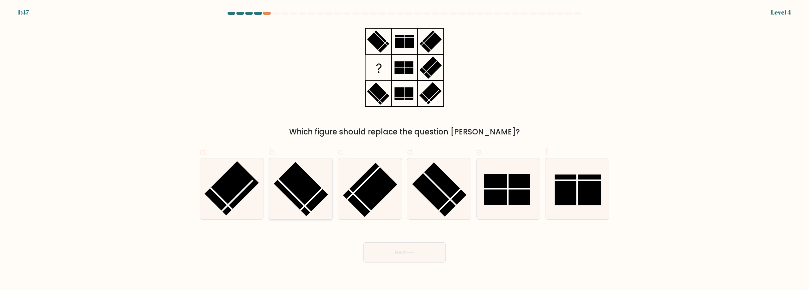
click at [306, 189] on rect at bounding box center [301, 189] width 54 height 54
click at [404, 149] on input "b." at bounding box center [404, 147] width 0 height 4
radio input "true"
click at [399, 252] on button "Next" at bounding box center [404, 253] width 82 height 20
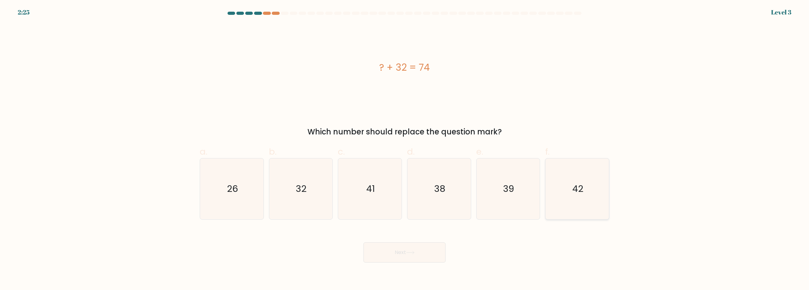
click at [590, 190] on icon "42" at bounding box center [576, 189] width 61 height 61
click at [405, 149] on input "f. 42" at bounding box center [404, 147] width 0 height 4
radio input "true"
click at [414, 252] on icon at bounding box center [410, 252] width 9 height 3
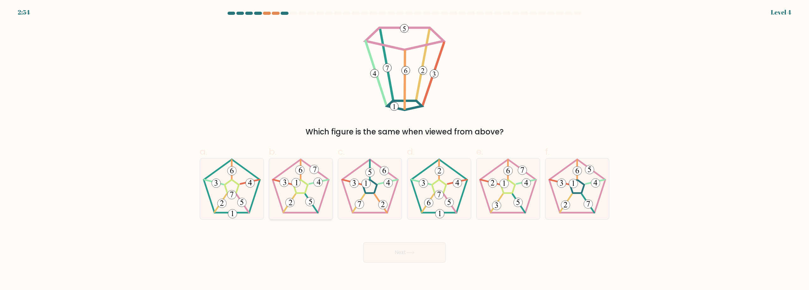
click at [286, 175] on icon at bounding box center [300, 189] width 61 height 61
click at [404, 149] on input "b." at bounding box center [404, 147] width 0 height 4
radio input "true"
click at [408, 251] on icon at bounding box center [410, 252] width 9 height 3
